Goal: Information Seeking & Learning: Learn about a topic

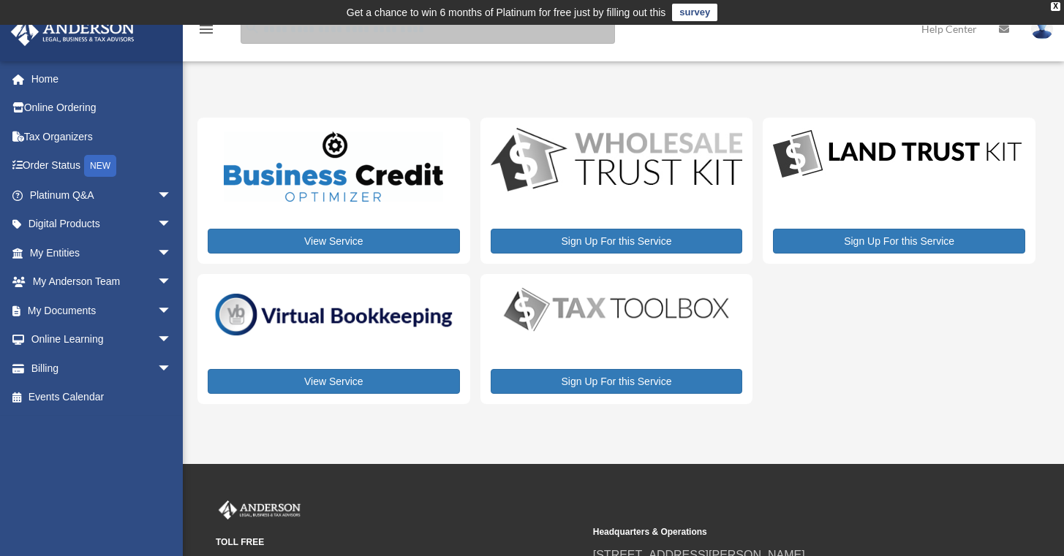
click at [325, 37] on input "search" at bounding box center [428, 29] width 374 height 29
type input "**********"
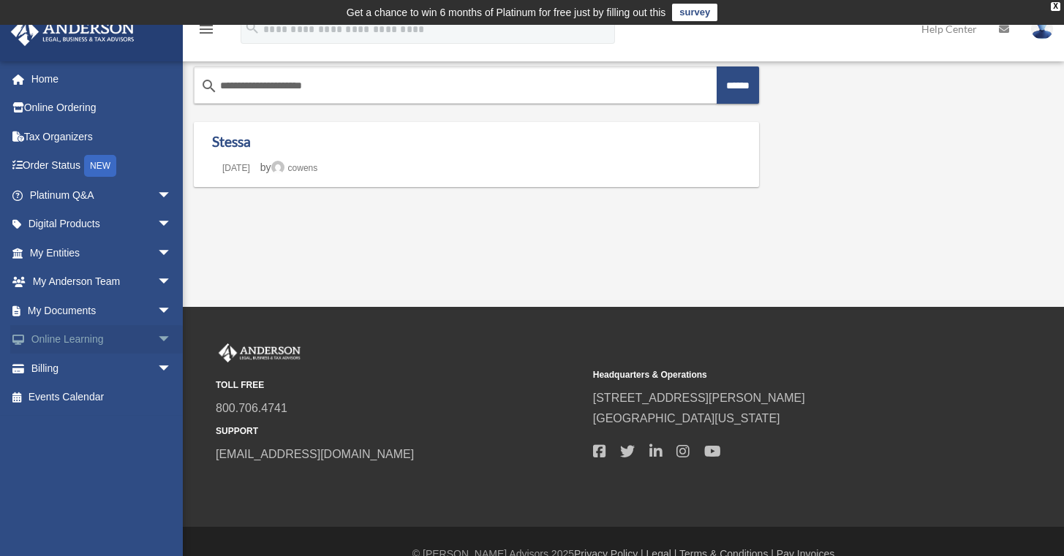
click at [80, 337] on link "Online Learning arrow_drop_down" at bounding box center [102, 339] width 184 height 29
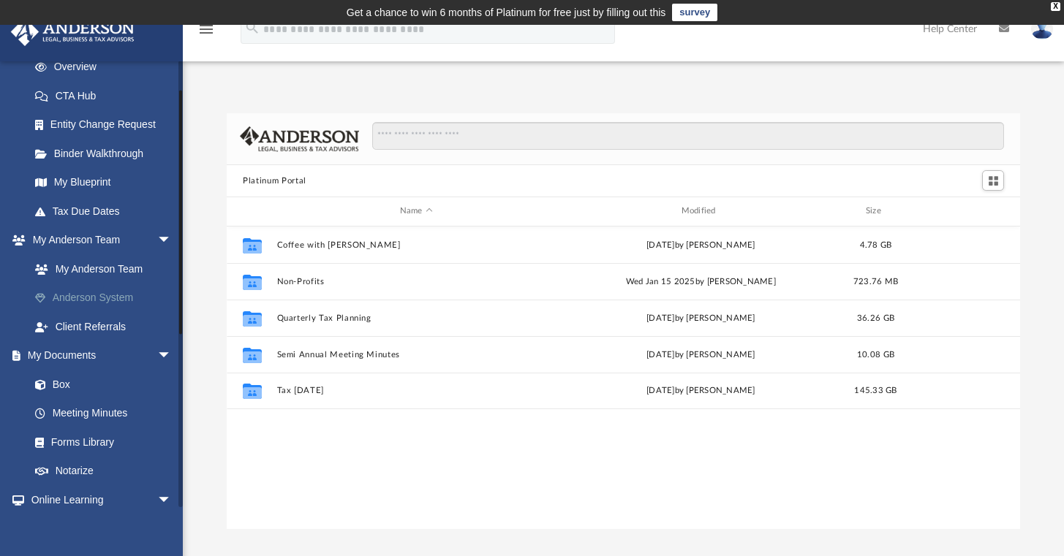
scroll to position [53, 0]
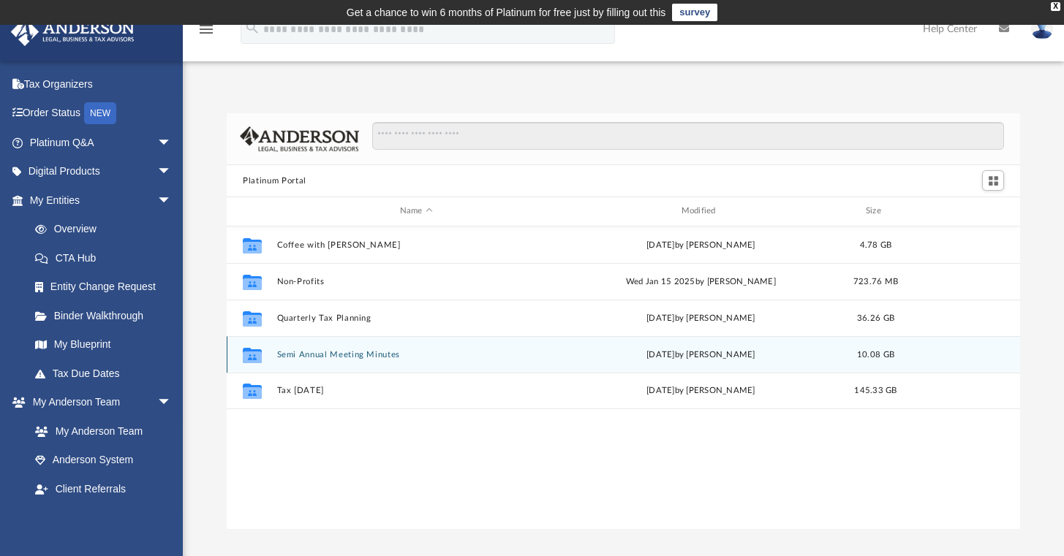
click at [251, 353] on icon "grid" at bounding box center [252, 357] width 19 height 12
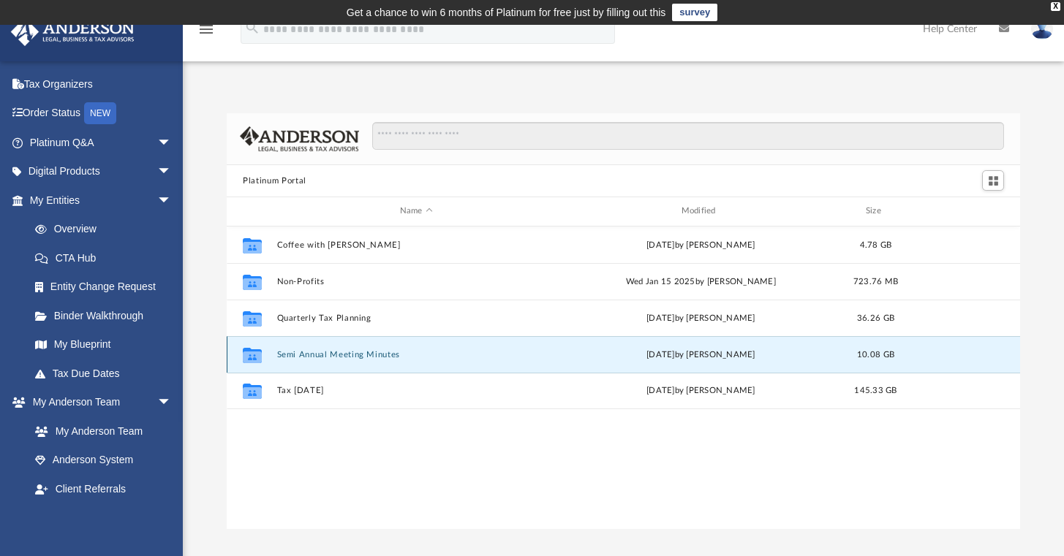
click at [338, 352] on button "Semi Annual Meeting Minutes" at bounding box center [416, 355] width 279 height 10
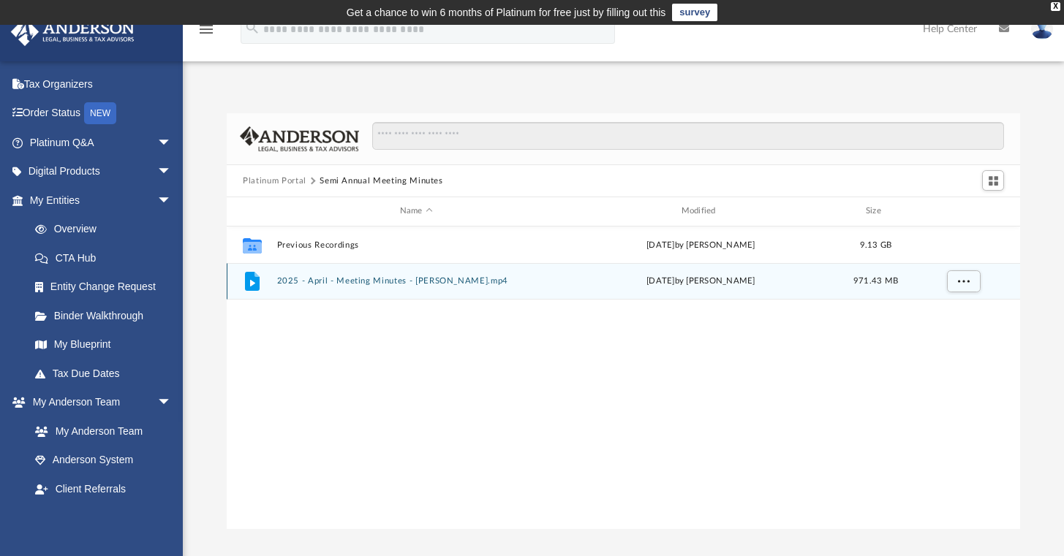
click at [342, 282] on button "2025 - April - Meeting Minutes - [PERSON_NAME].mp4" at bounding box center [416, 281] width 279 height 10
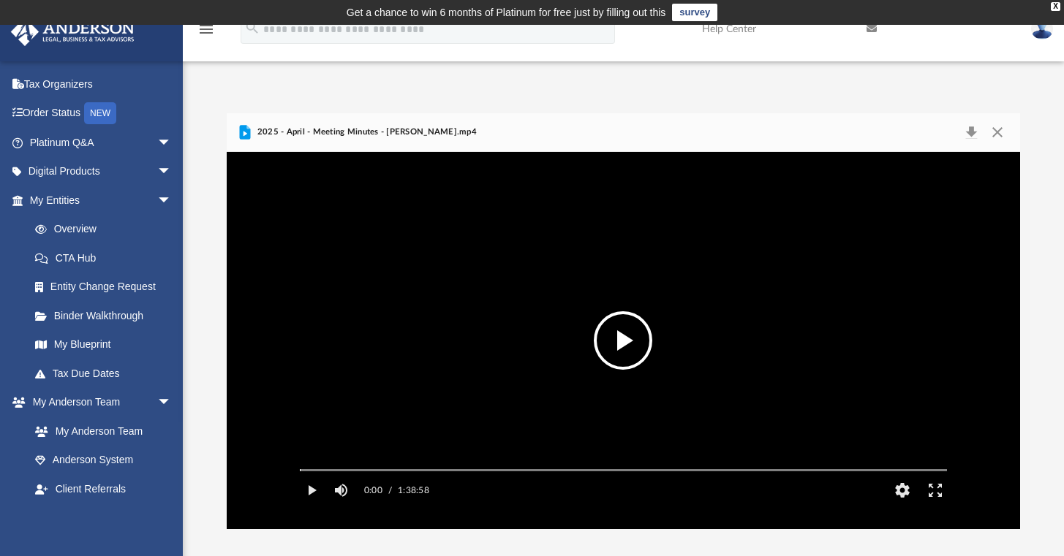
click at [627, 336] on button "File preview" at bounding box center [623, 340] width 58 height 58
click at [898, 504] on button "HD" at bounding box center [901, 490] width 33 height 29
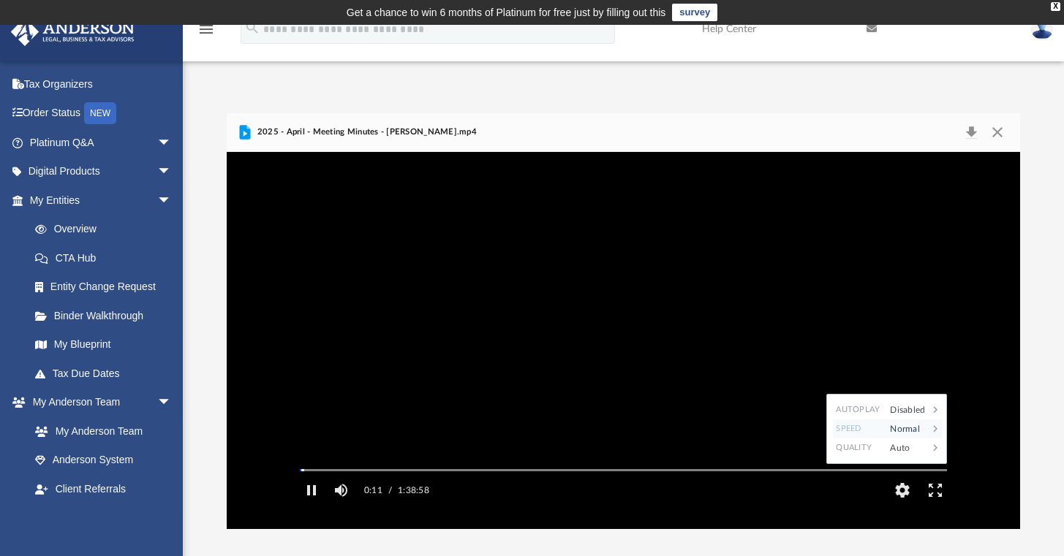
click at [909, 439] on div "Normal" at bounding box center [904, 429] width 45 height 19
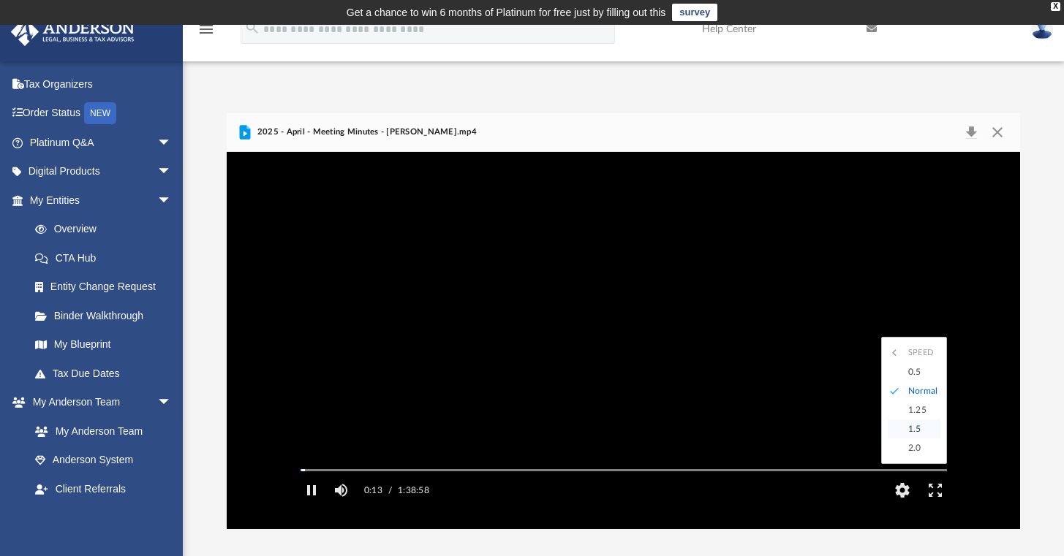
click at [920, 439] on div "1.5" at bounding box center [921, 429] width 40 height 19
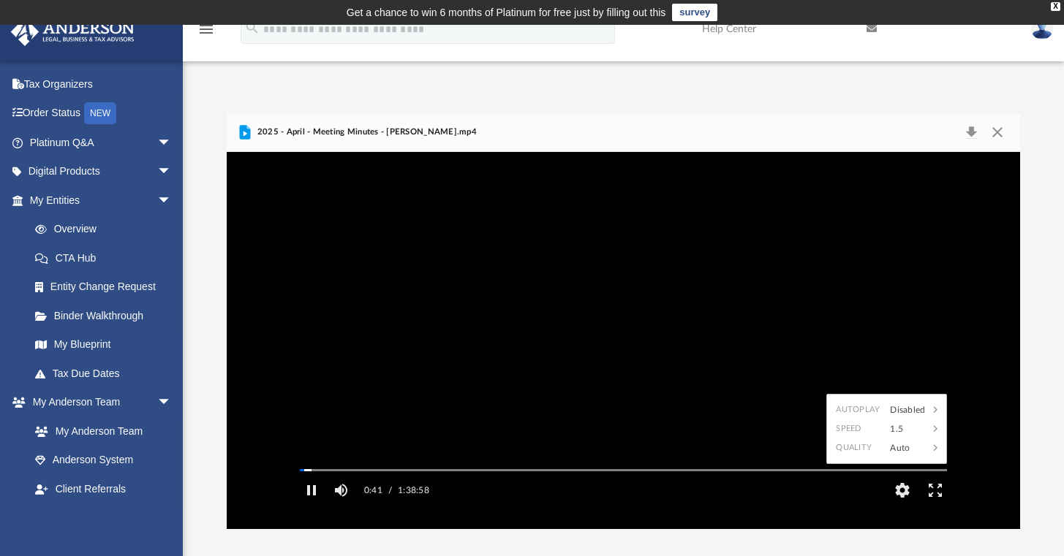
click at [392, 353] on video "File preview" at bounding box center [623, 341] width 670 height 336
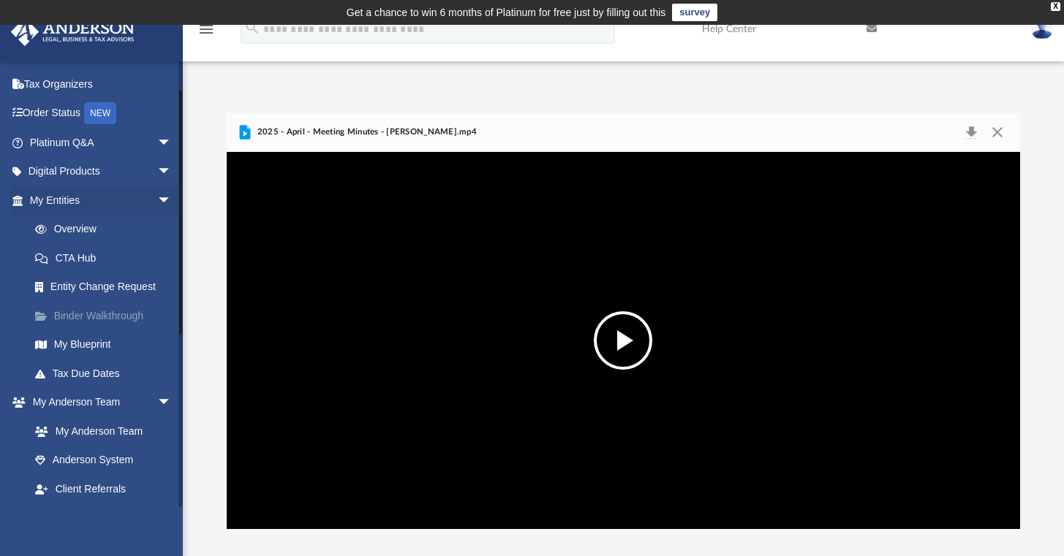
click at [108, 311] on link "Binder Walkthrough" at bounding box center [106, 315] width 173 height 29
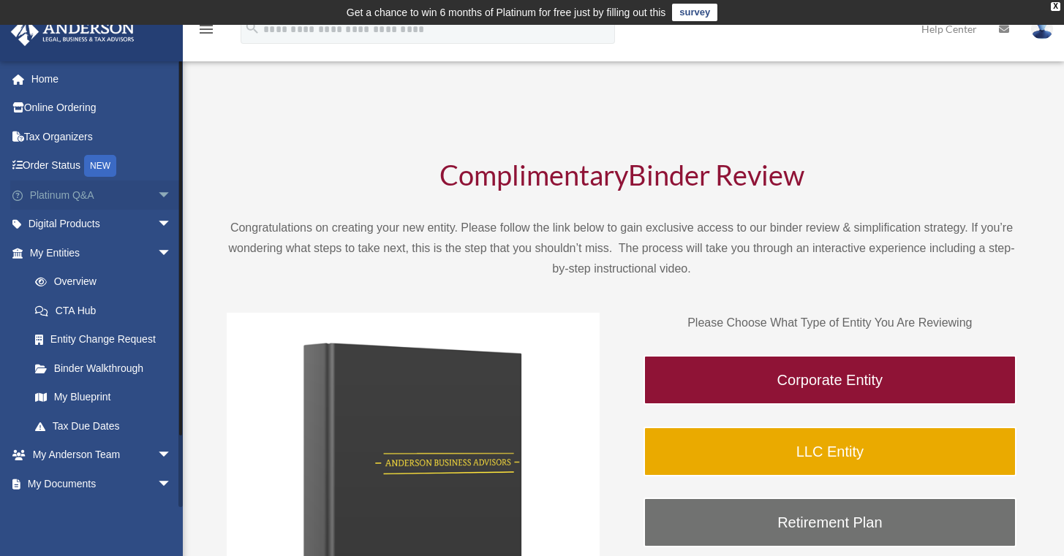
click at [50, 193] on link "Platinum Q&A arrow_drop_down" at bounding box center [102, 195] width 184 height 29
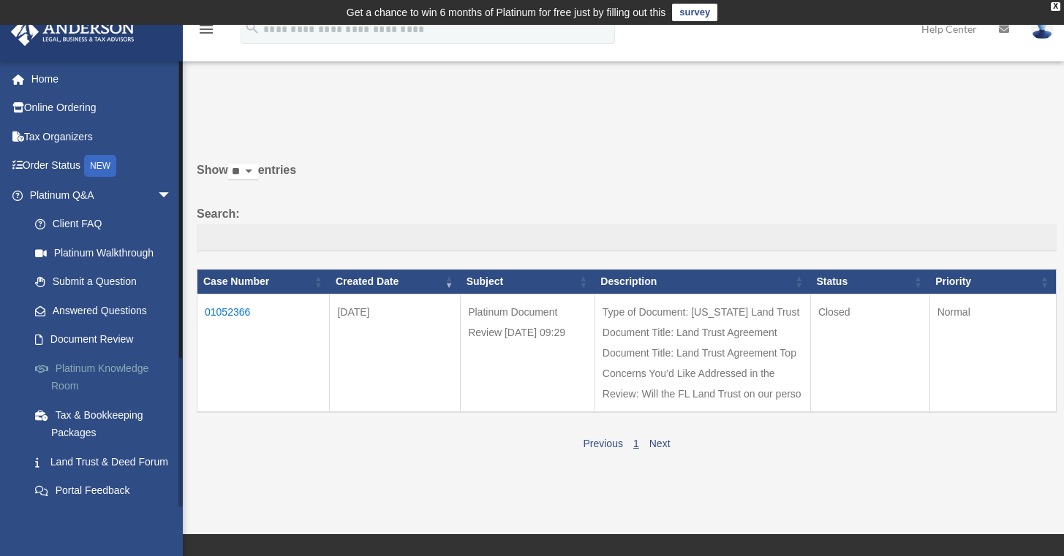
click at [114, 364] on link "Platinum Knowledge Room" at bounding box center [106, 377] width 173 height 47
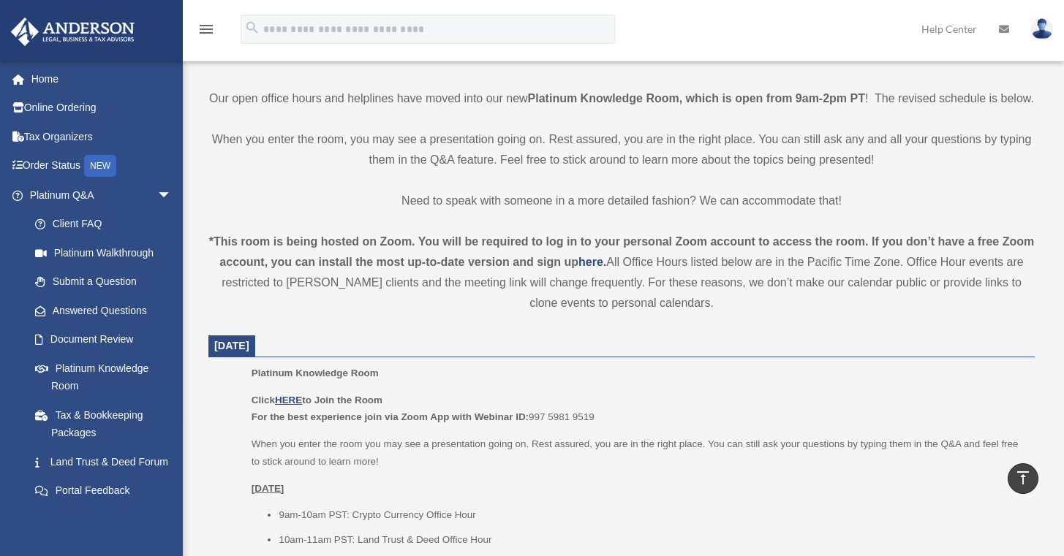
scroll to position [349, 0]
drag, startPoint x: 532, startPoint y: 434, endPoint x: 602, endPoint y: 433, distance: 70.2
click at [602, 423] on p "Click HERE to Join the Room For the best experience join via Zoom App with Webi…" at bounding box center [638, 406] width 773 height 34
copy p "For the best experience join via Zoom App with Webinar ID: 997 5981 9519"
click at [291, 403] on u "HERE" at bounding box center [288, 397] width 27 height 11
